Goal: Navigation & Orientation: Find specific page/section

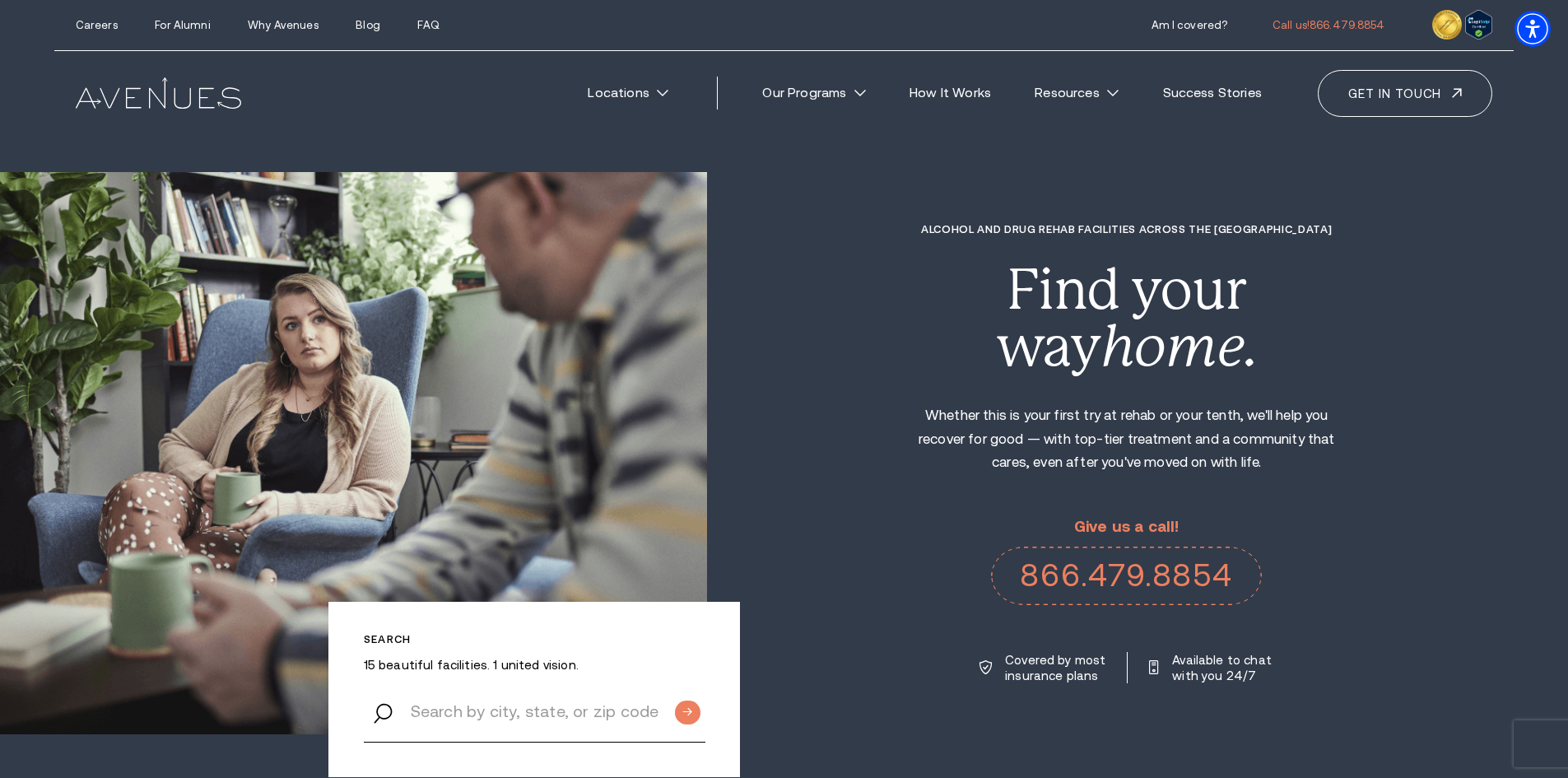
click at [662, 400] on img at bounding box center [354, 453] width 707 height 563
click at [479, 396] on img at bounding box center [354, 453] width 707 height 563
click at [848, 696] on div "Search 15 beautiful facilities. 1 united vision. Alcohol and Drug Rehab Facilit…" at bounding box center [784, 453] width 1568 height 563
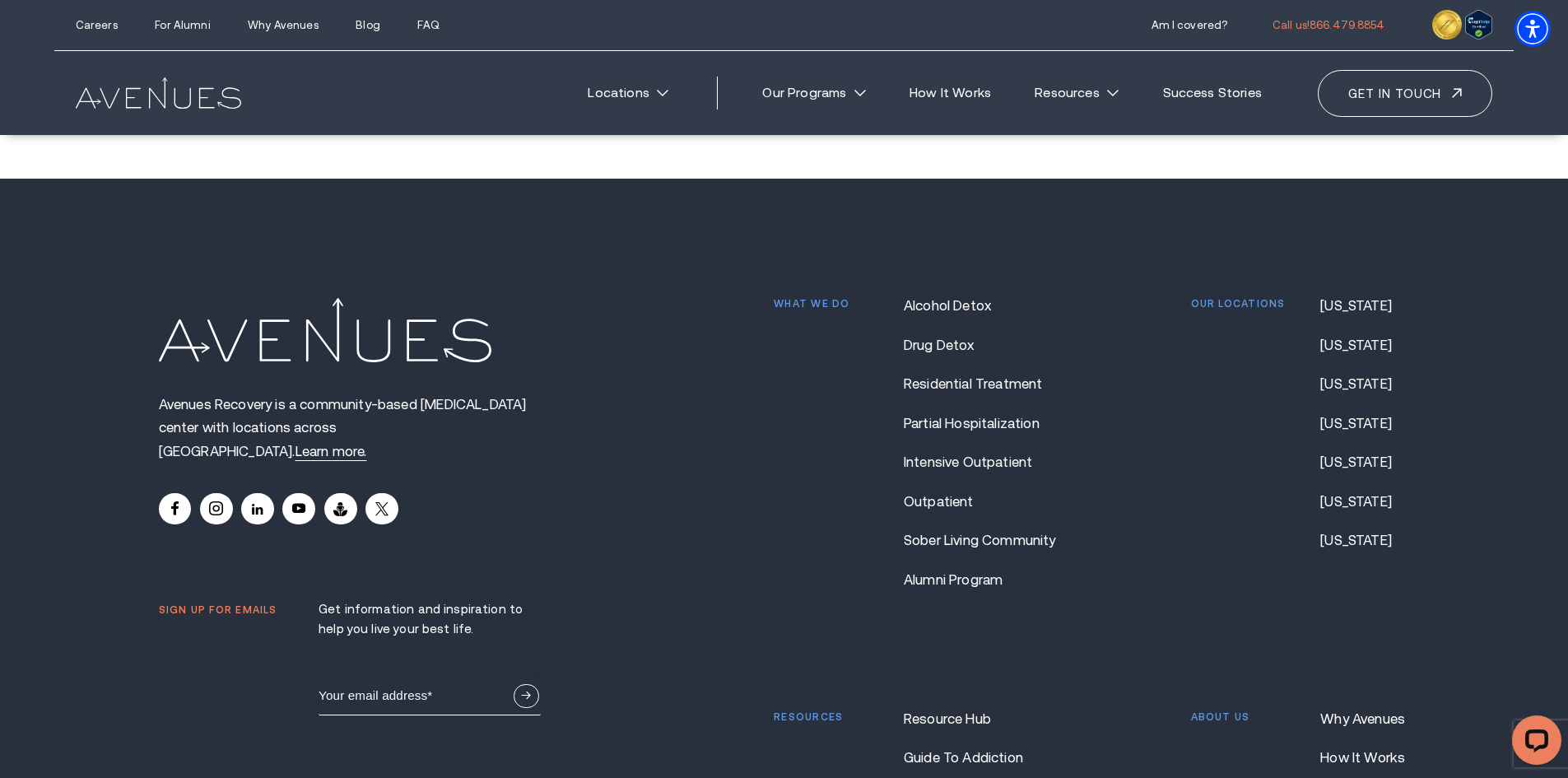
scroll to position [14241, 0]
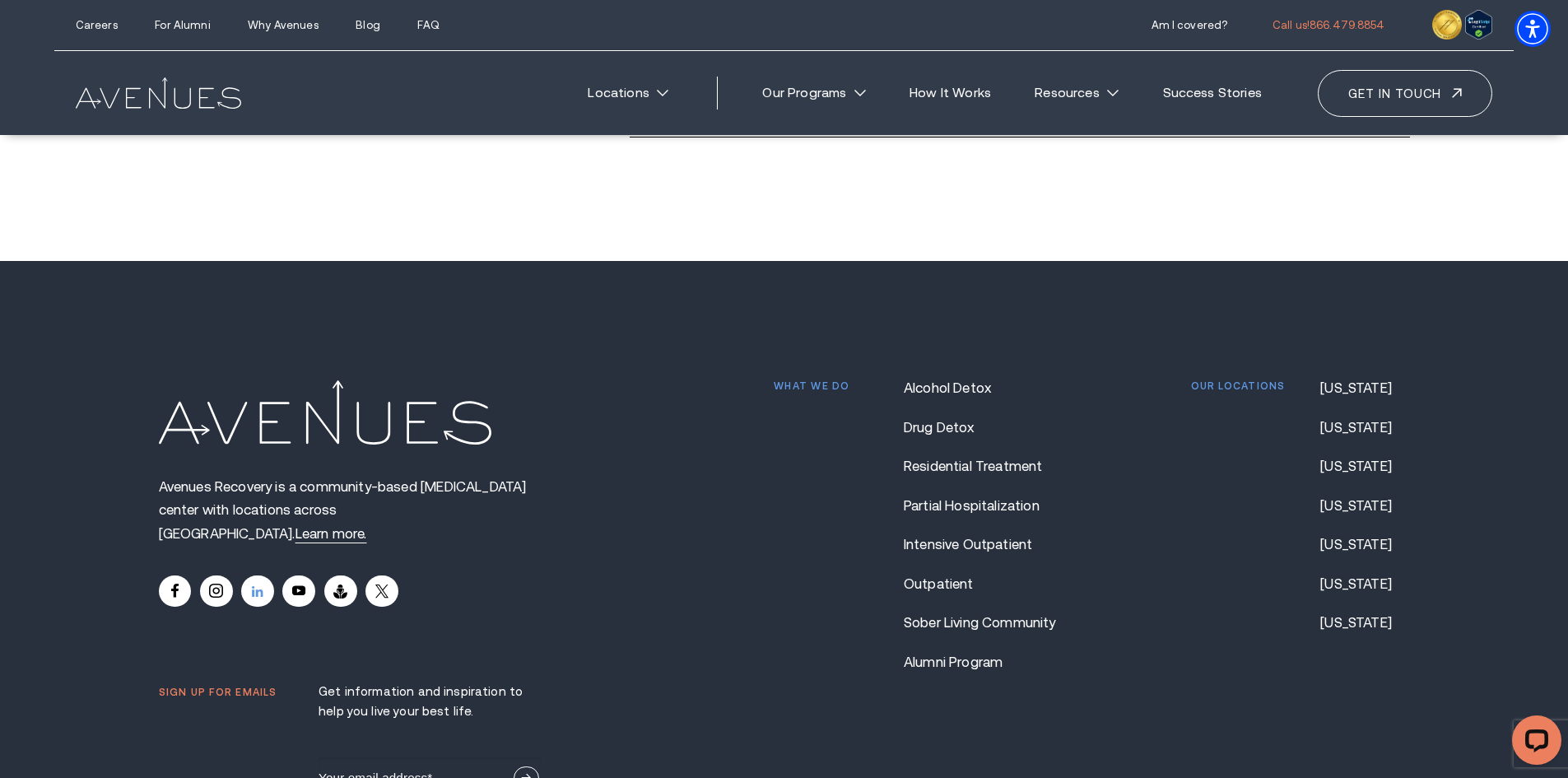
click at [260, 576] on link at bounding box center [257, 591] width 33 height 31
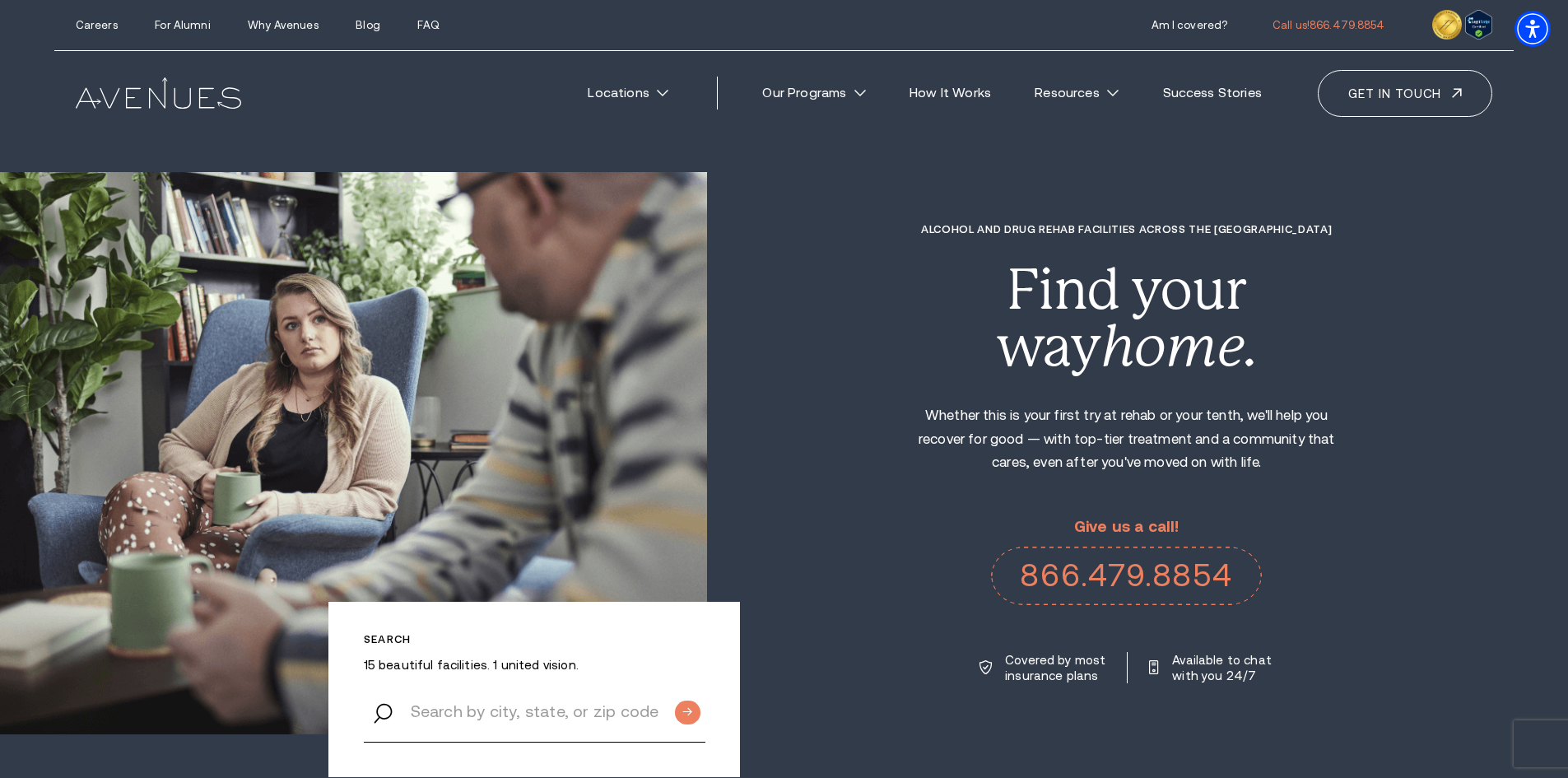
click at [475, 481] on img at bounding box center [354, 453] width 707 height 563
click at [865, 511] on div "Alcohol and Drug Rehab Facilities across the [GEOGRAPHIC_DATA] Find your way ho…" at bounding box center [1137, 453] width 861 height 461
click at [514, 496] on img at bounding box center [354, 453] width 707 height 563
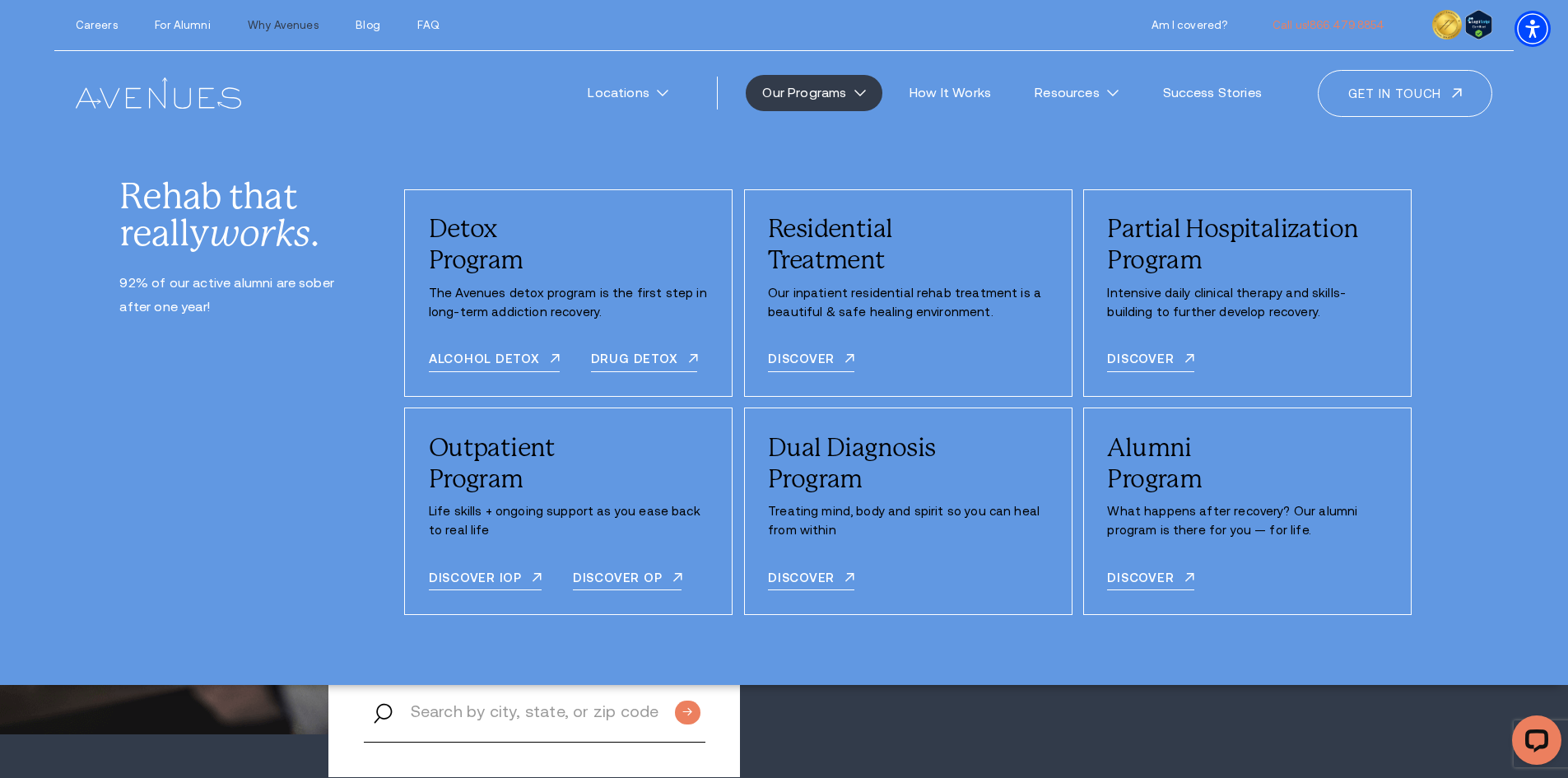
click at [262, 26] on link "Why Avenues" at bounding box center [282, 25] width 70 height 12
